Goal: Task Accomplishment & Management: Manage account settings

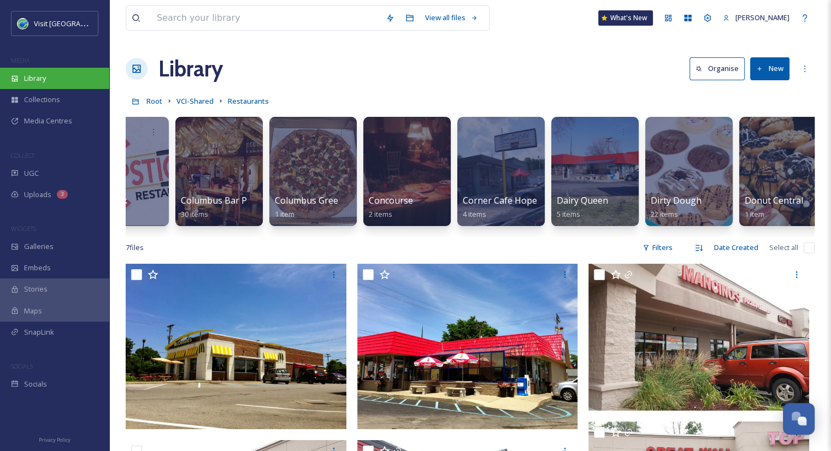
click at [57, 82] on div "Library" at bounding box center [54, 78] width 109 height 21
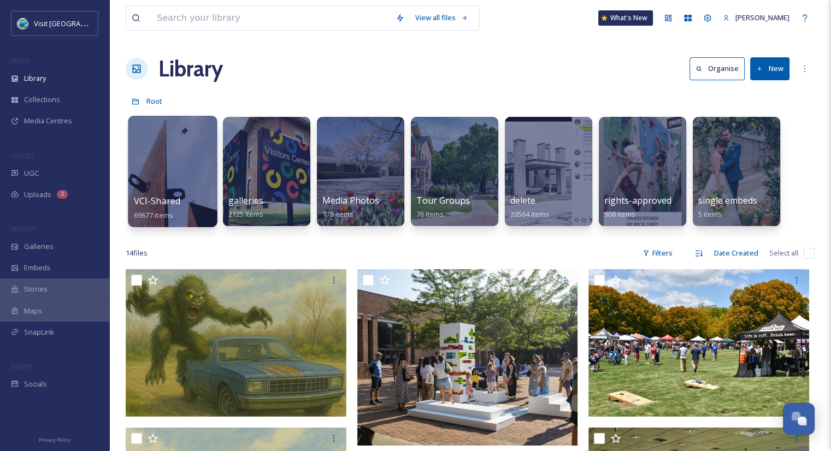
click at [171, 199] on span "VCI-Shared" at bounding box center [157, 201] width 47 height 12
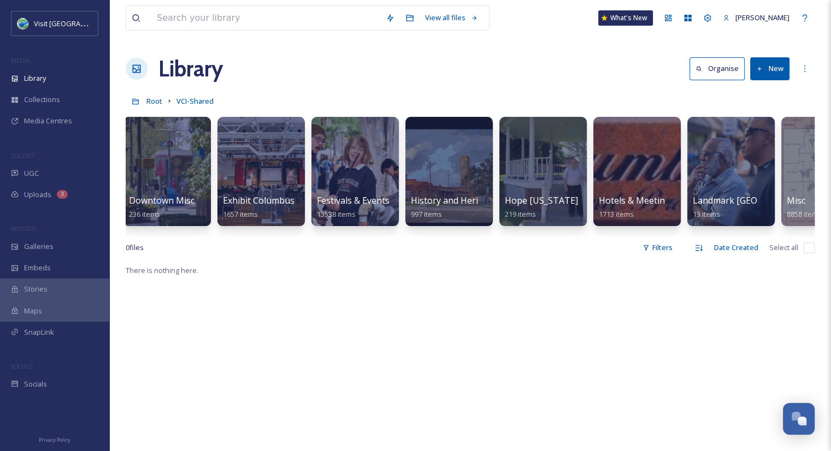
scroll to position [0, 573]
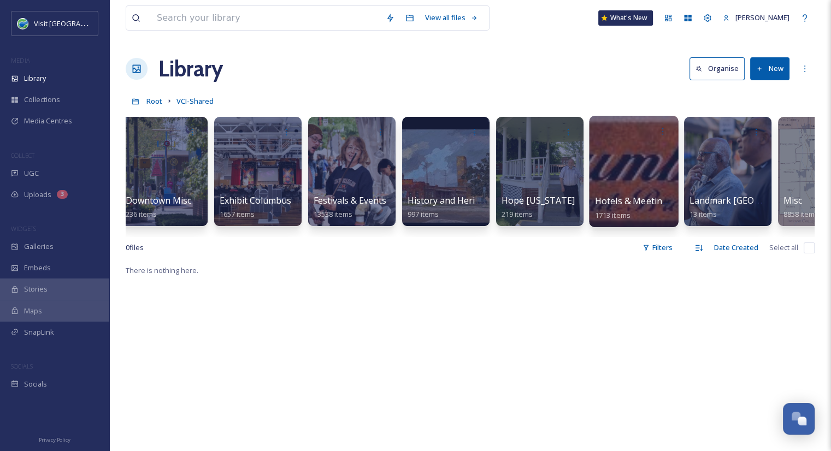
click at [640, 197] on span "Hotels & Meeting Spaces" at bounding box center [647, 201] width 104 height 12
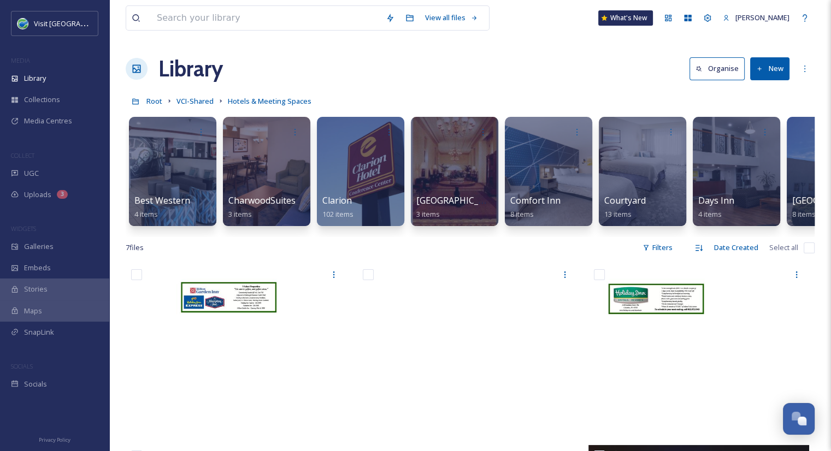
click at [777, 71] on button "New" at bounding box center [769, 68] width 39 height 22
click at [757, 140] on span "Folder" at bounding box center [757, 137] width 21 height 10
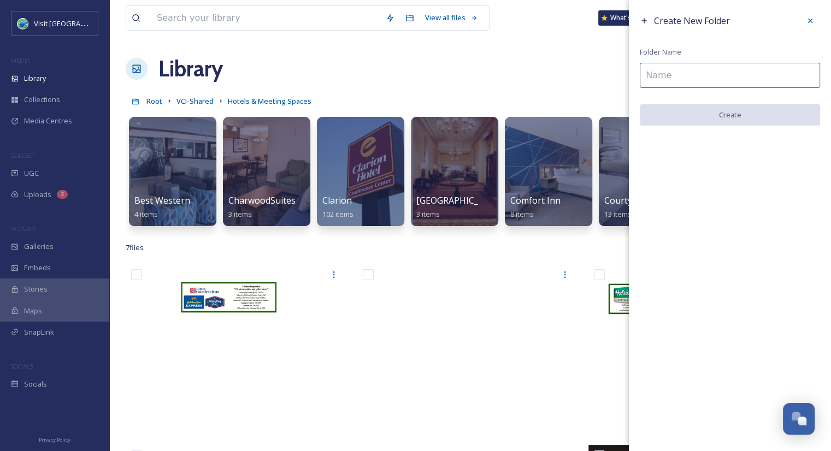
click at [668, 81] on input at bounding box center [730, 75] width 180 height 25
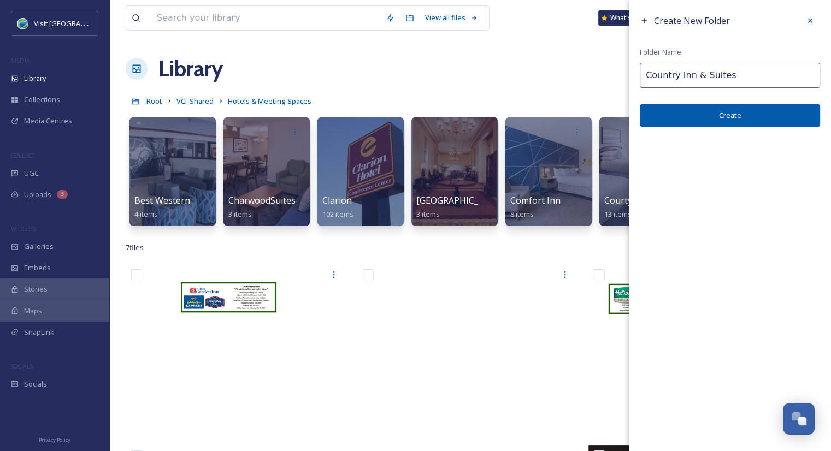
drag, startPoint x: 731, startPoint y: 75, endPoint x: 638, endPoint y: 79, distance: 93.0
click at [638, 79] on div "Create New Folder Folder Name Country Inn & Suites Create" at bounding box center [730, 69] width 202 height 138
paste input "by [PERSON_NAME], [GEOGRAPHIC_DATA]-[GEOGRAPHIC_DATA]"
type input "Country Inn & Suites by Radisson, [GEOGRAPHIC_DATA]-[GEOGRAPHIC_DATA]"
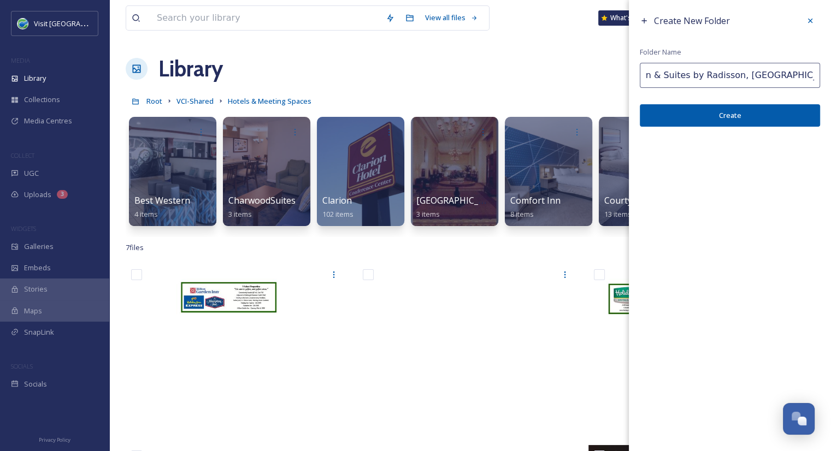
click at [725, 119] on button "Create" at bounding box center [730, 115] width 180 height 22
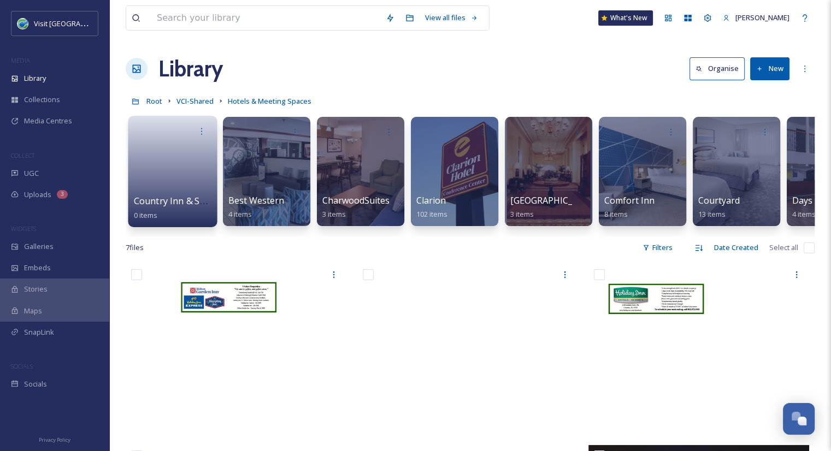
click at [176, 202] on span "Country Inn & Suites by Radisson, [GEOGRAPHIC_DATA]-[GEOGRAPHIC_DATA]" at bounding box center [297, 201] width 326 height 12
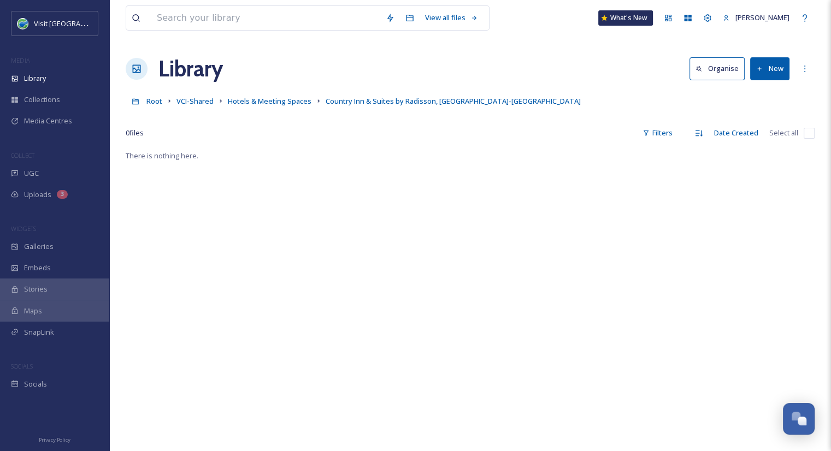
click at [777, 75] on button "New" at bounding box center [769, 68] width 39 height 22
click at [772, 92] on span "File Upload" at bounding box center [765, 94] width 36 height 10
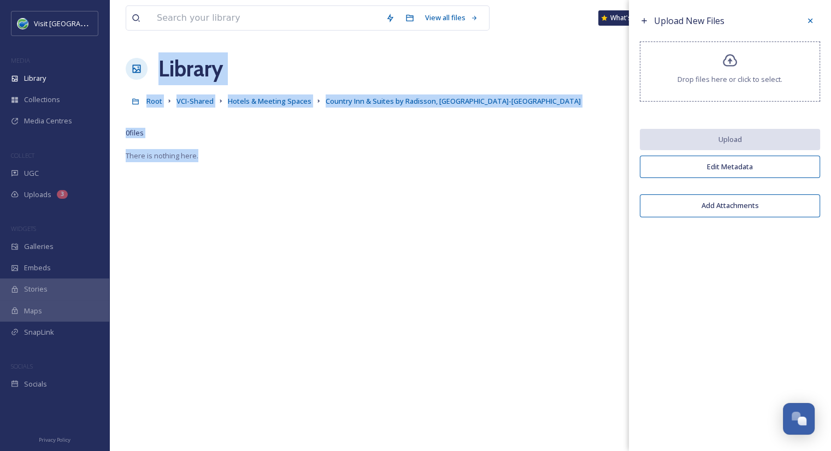
drag, startPoint x: 634, startPoint y: 1, endPoint x: 741, endPoint y: -12, distance: 108.5
click at [741, 0] on html "Visit [GEOGRAPHIC_DATA] [US_STATE] MEDIA Library Collections Media Centres COLL…" at bounding box center [415, 300] width 831 height 601
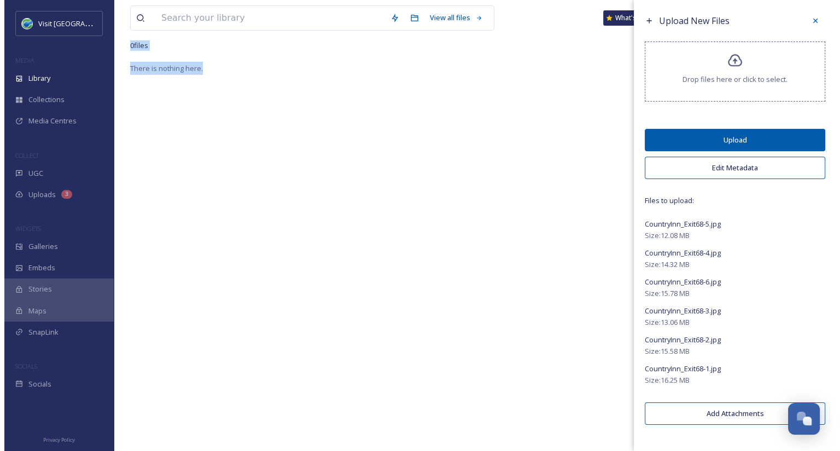
scroll to position [89, 0]
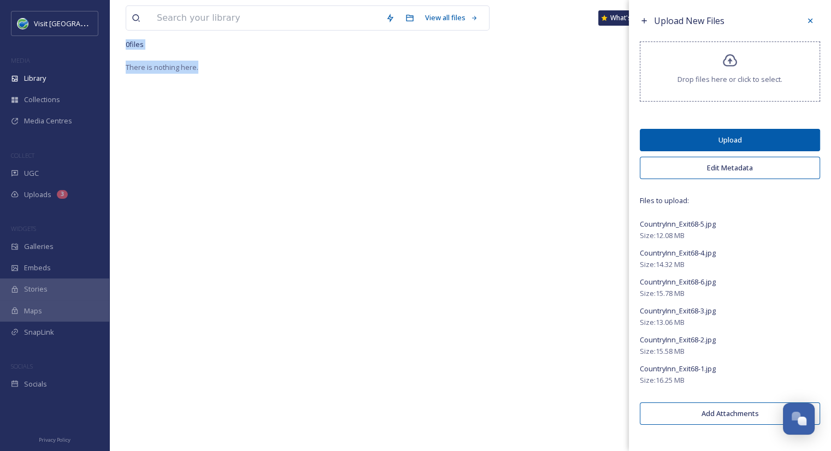
click at [738, 140] on button "Upload" at bounding box center [730, 140] width 180 height 22
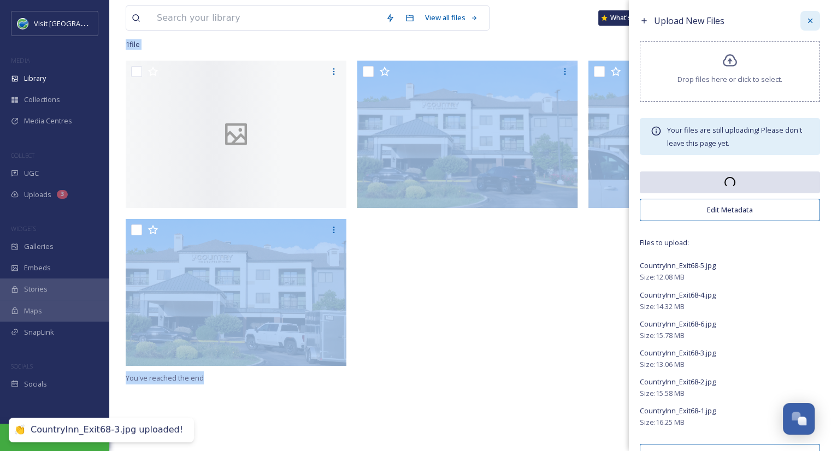
click at [806, 22] on icon at bounding box center [810, 20] width 9 height 9
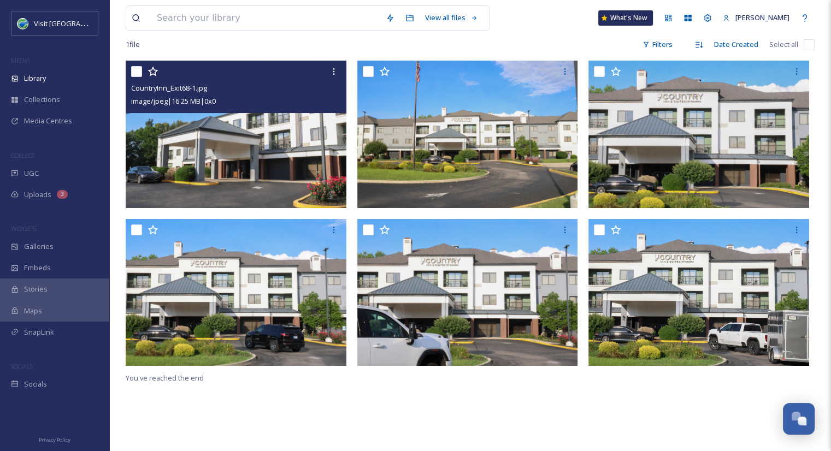
click at [321, 146] on img at bounding box center [236, 134] width 221 height 147
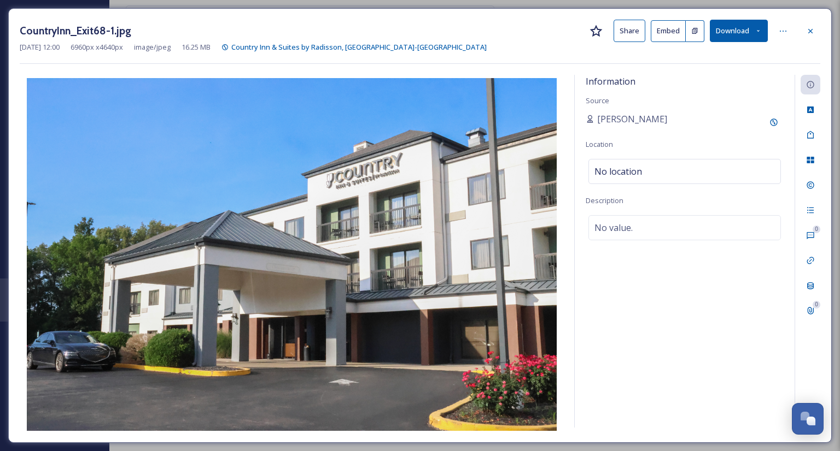
click at [473, 263] on img at bounding box center [291, 254] width 543 height 353
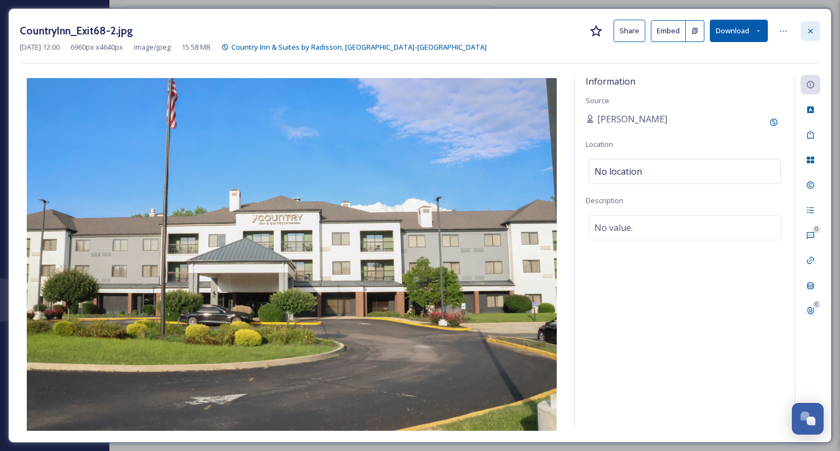
click at [813, 29] on icon at bounding box center [810, 31] width 9 height 9
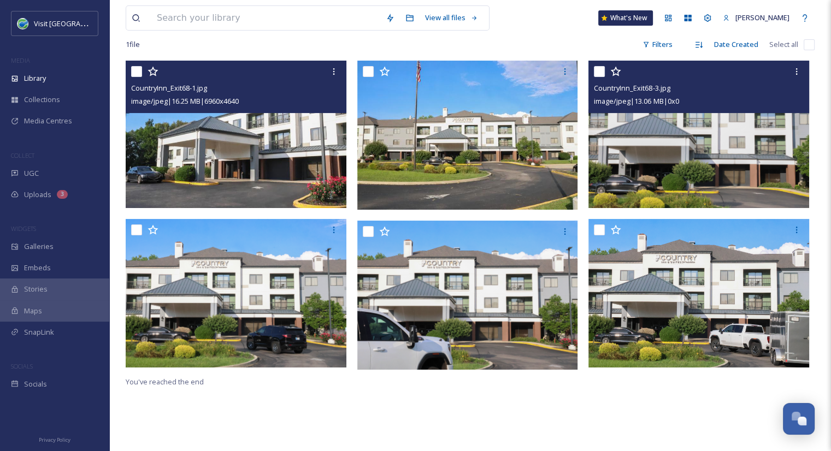
click at [719, 184] on img at bounding box center [699, 134] width 221 height 147
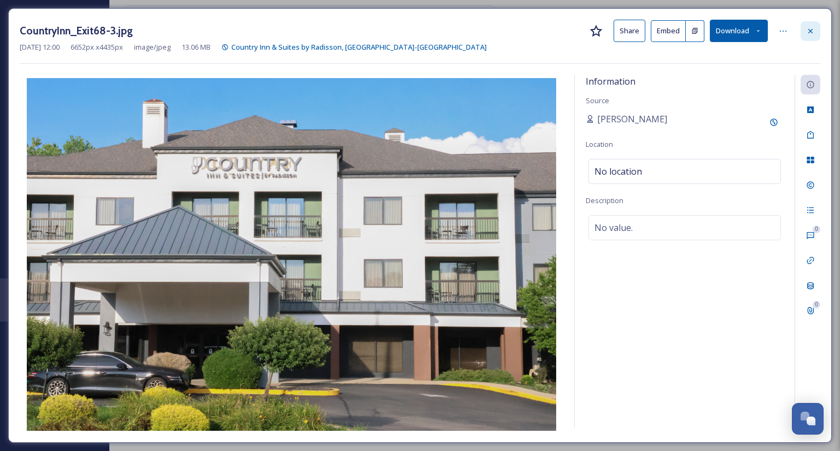
click at [809, 28] on icon at bounding box center [810, 31] width 9 height 9
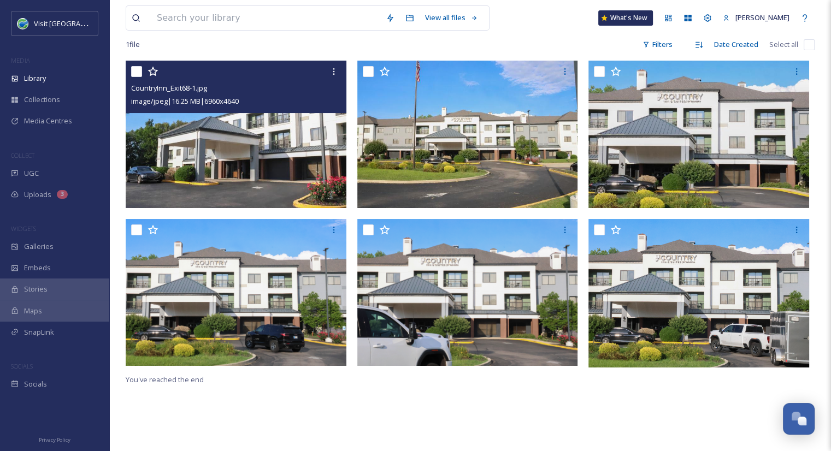
click at [248, 150] on img at bounding box center [236, 135] width 221 height 148
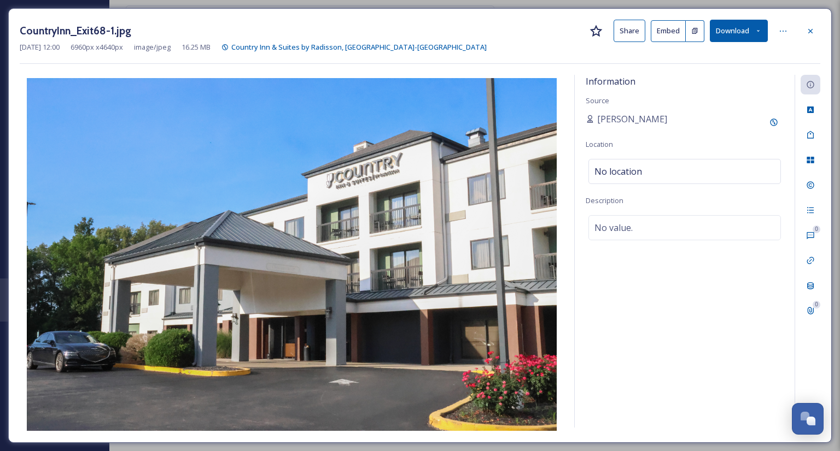
click at [626, 33] on button "Share" at bounding box center [629, 31] width 32 height 22
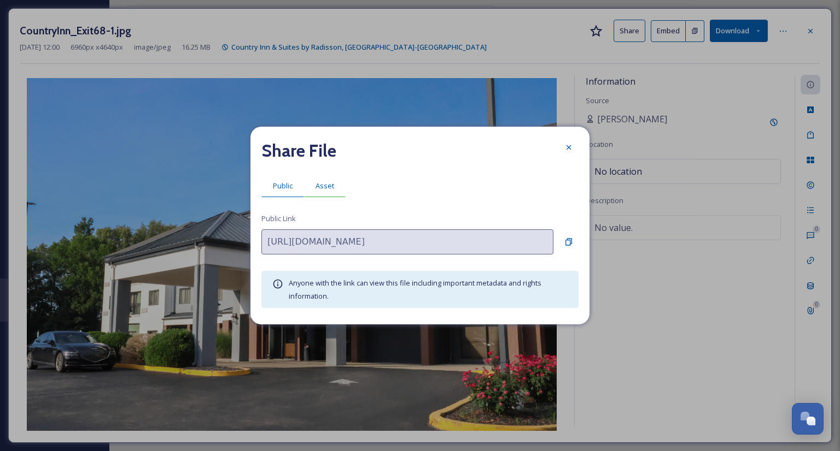
click at [315, 190] on span "Asset" at bounding box center [324, 186] width 19 height 10
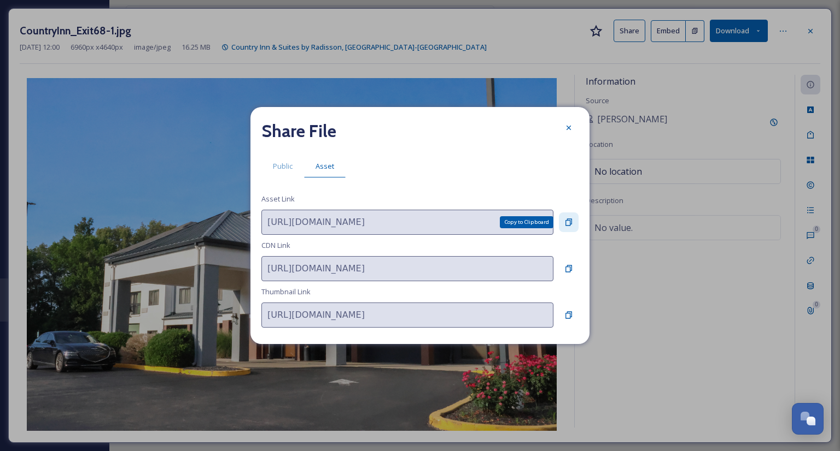
click at [570, 218] on icon at bounding box center [568, 222] width 9 height 9
